Goal: Task Accomplishment & Management: Use online tool/utility

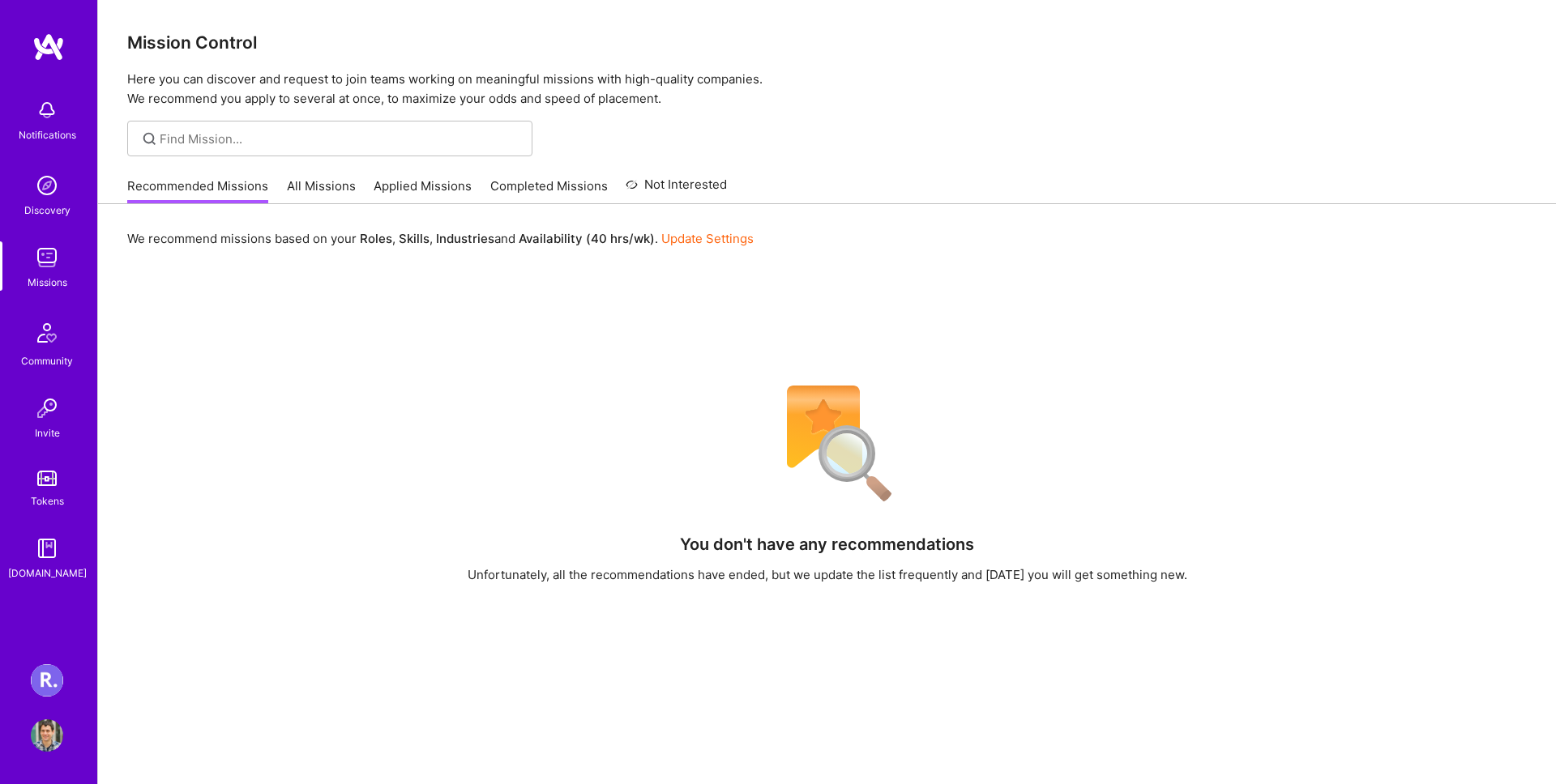
click at [47, 680] on img at bounding box center [47, 680] width 33 height 33
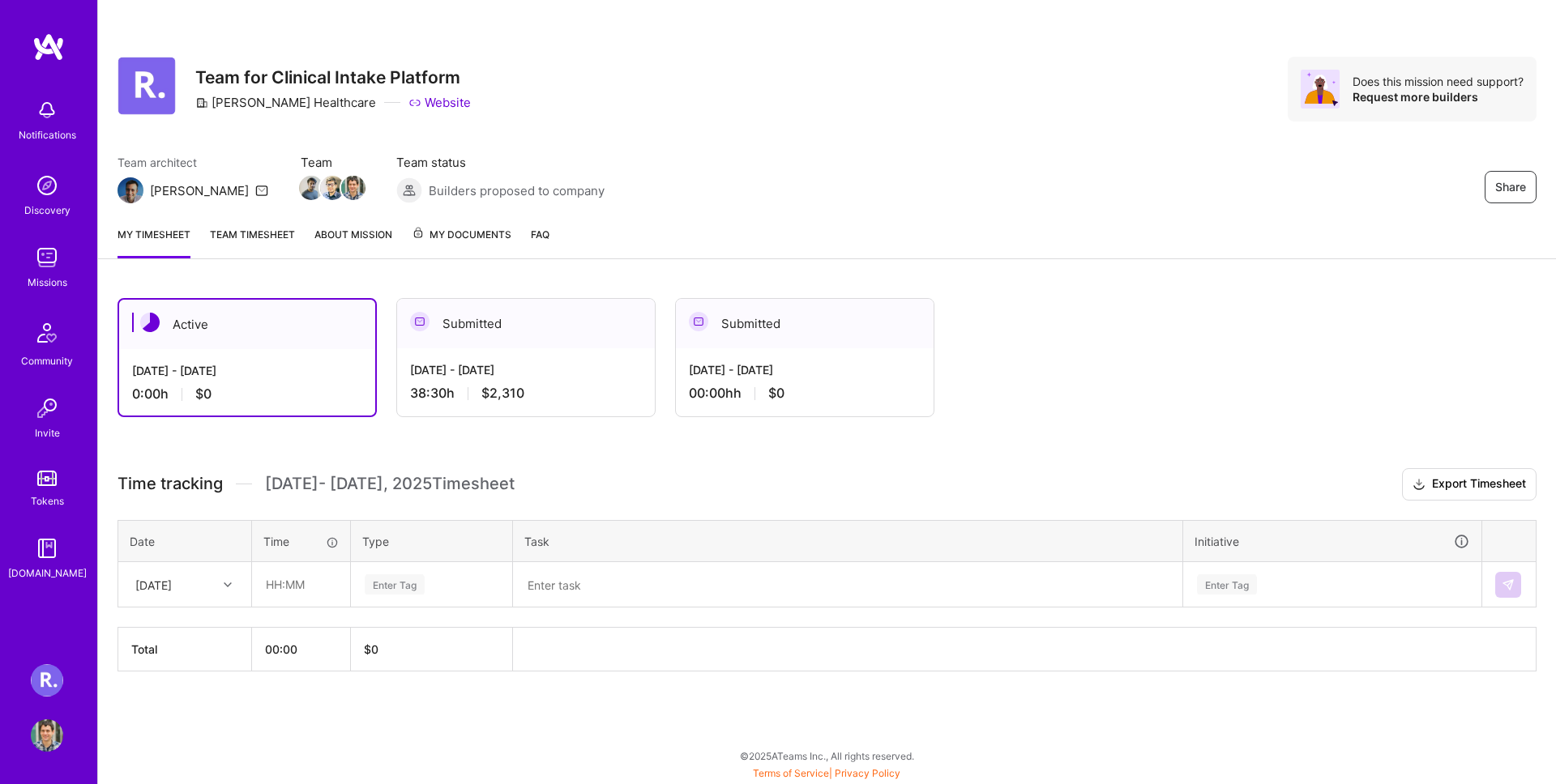
click at [278, 241] on link "Team timesheet" at bounding box center [251, 242] width 85 height 33
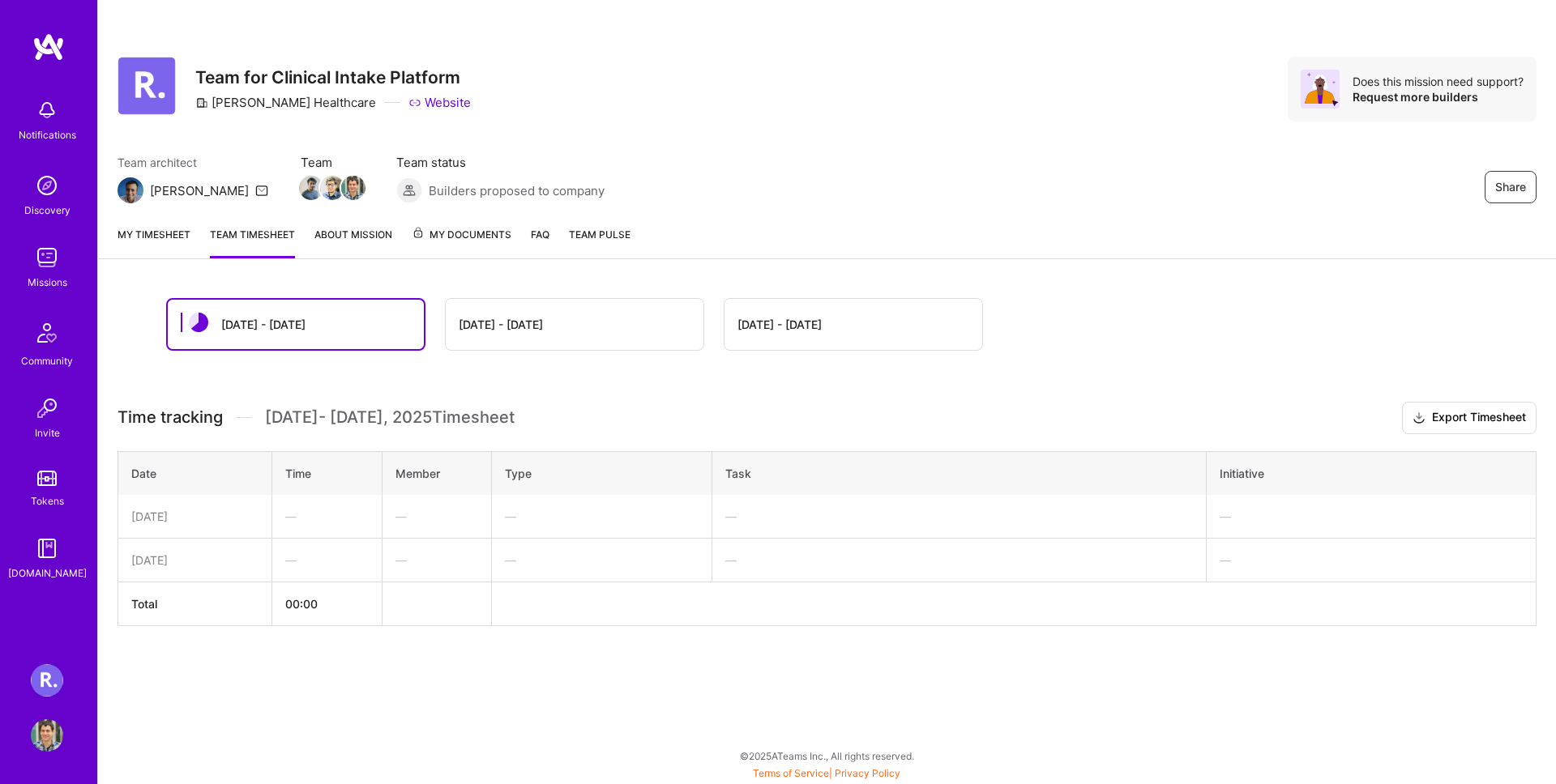
click at [166, 241] on link "My timesheet" at bounding box center [154, 242] width 73 height 33
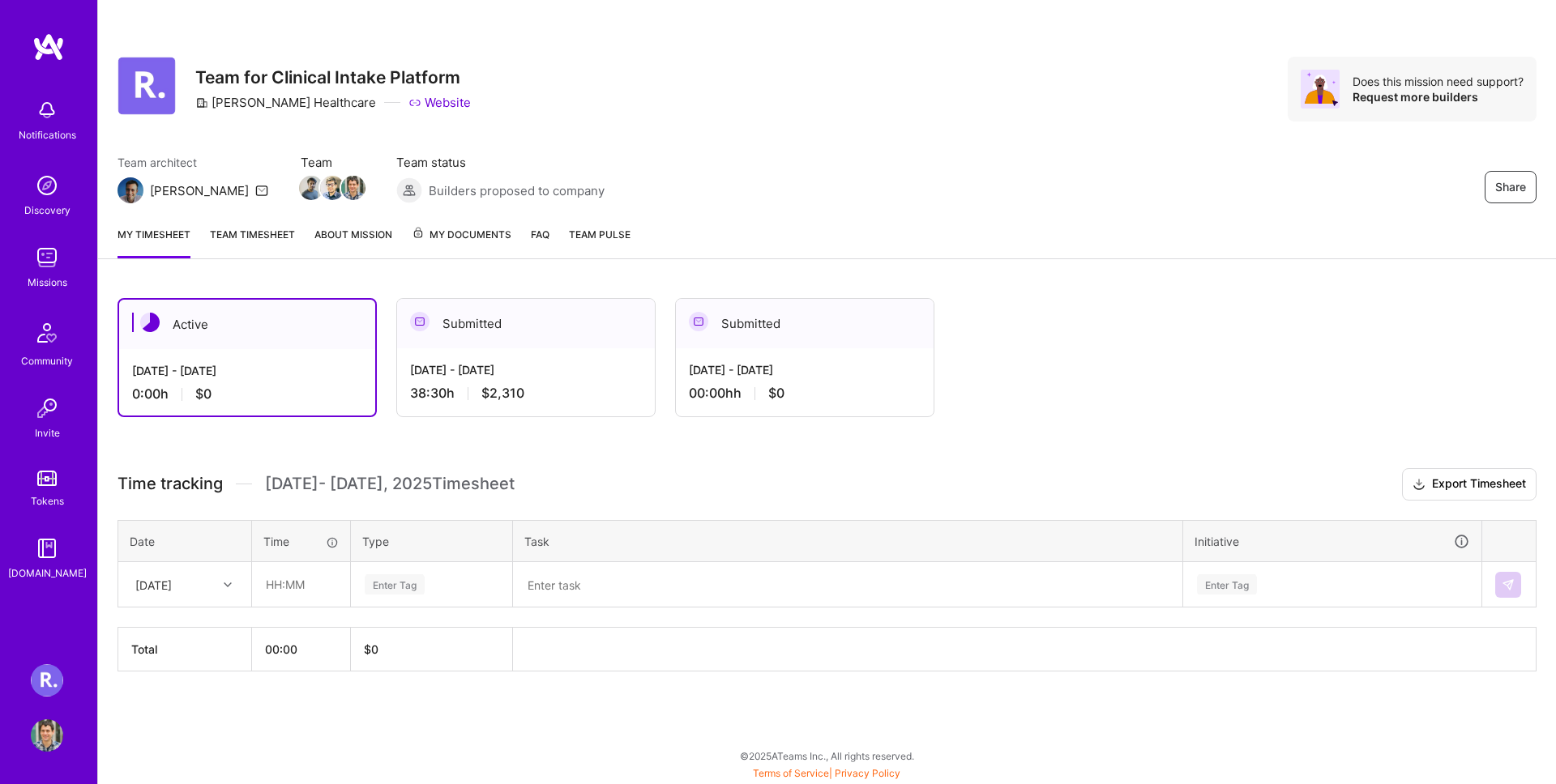
click at [477, 352] on div "[DATE] - [DATE] 38:30 h $2,310" at bounding box center [525, 381] width 258 height 66
